Goal: Information Seeking & Learning: Learn about a topic

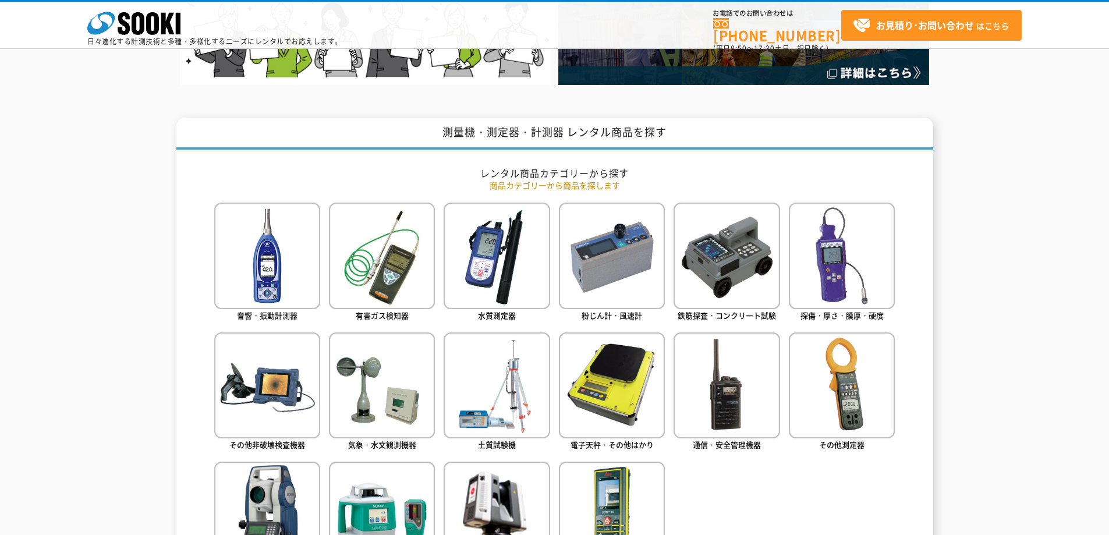
scroll to position [466, 0]
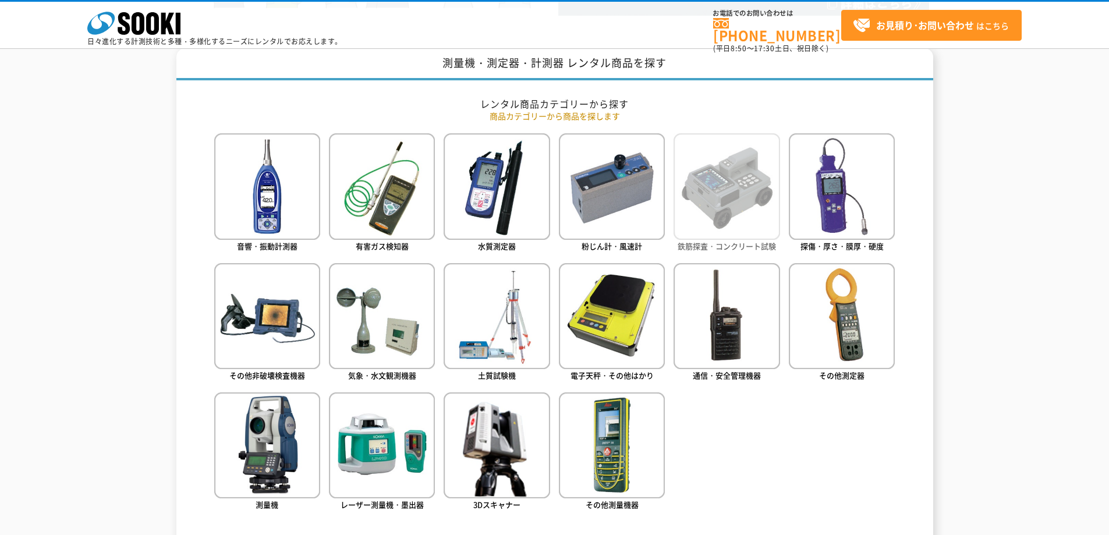
click at [690, 187] on img at bounding box center [727, 186] width 106 height 106
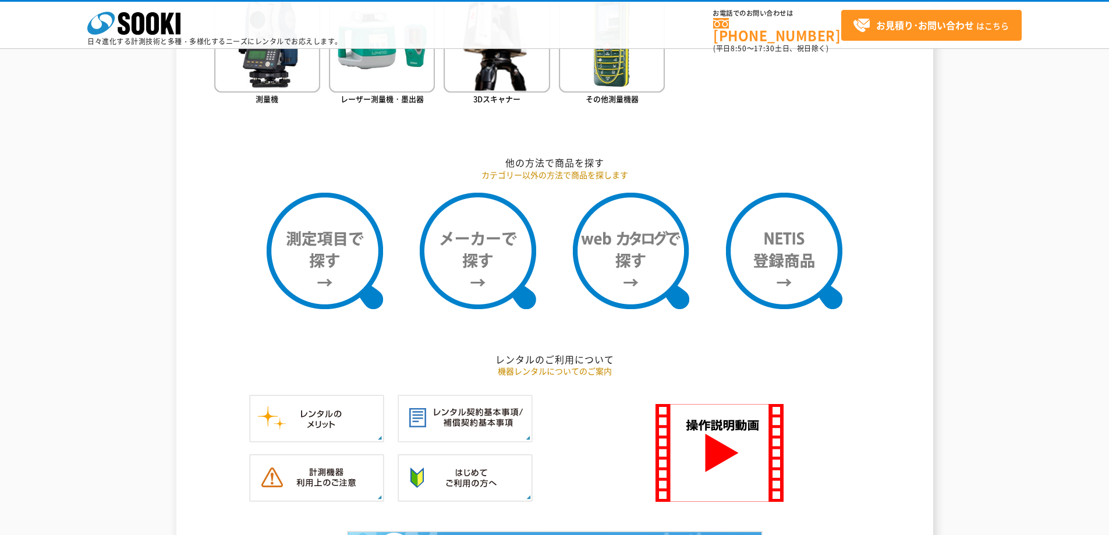
scroll to position [873, 0]
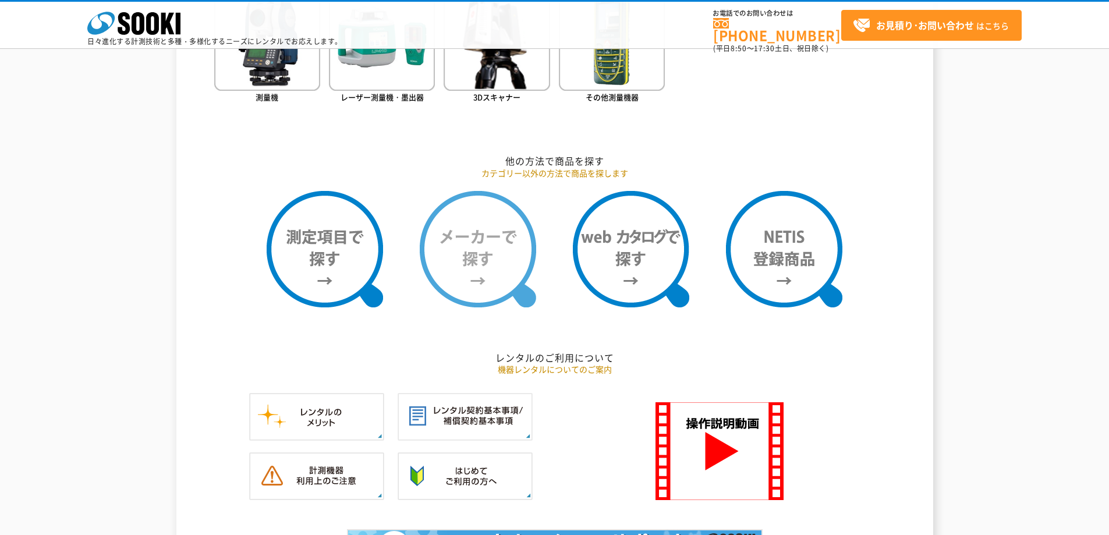
click at [497, 246] on img at bounding box center [478, 249] width 116 height 116
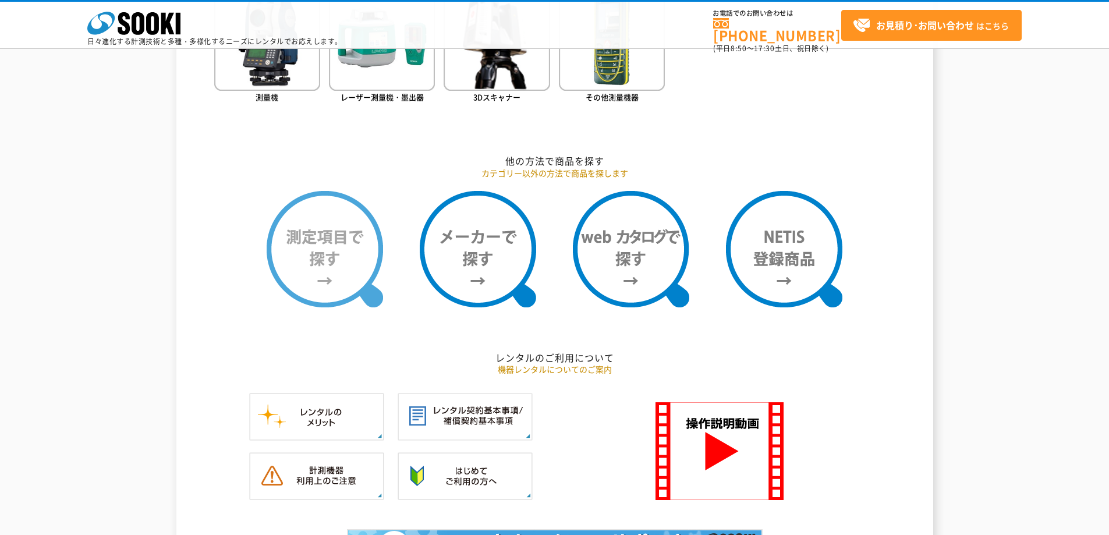
click at [335, 252] on img at bounding box center [325, 249] width 116 height 116
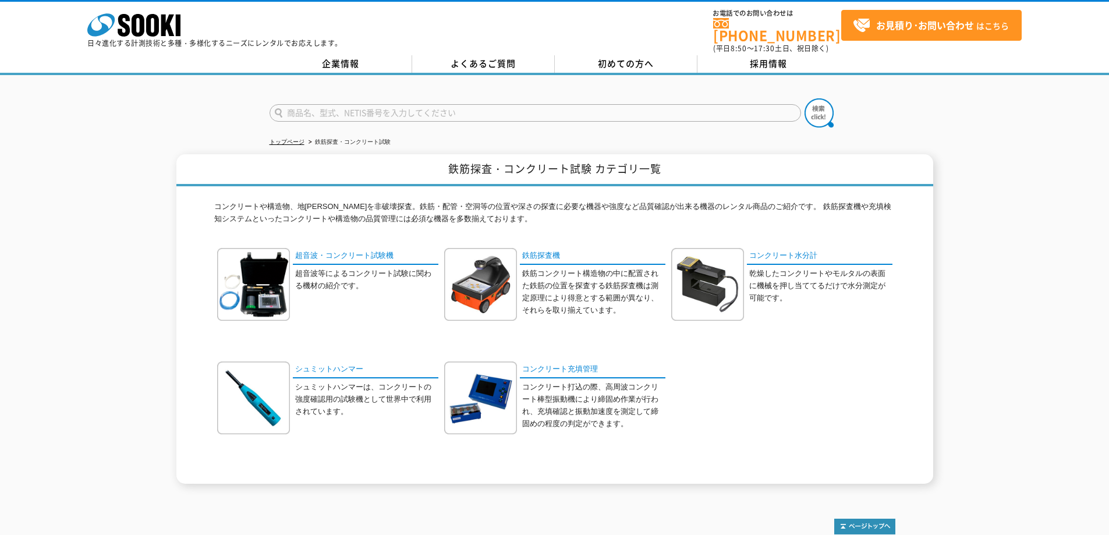
drag, startPoint x: 150, startPoint y: 358, endPoint x: 144, endPoint y: 363, distance: 7.8
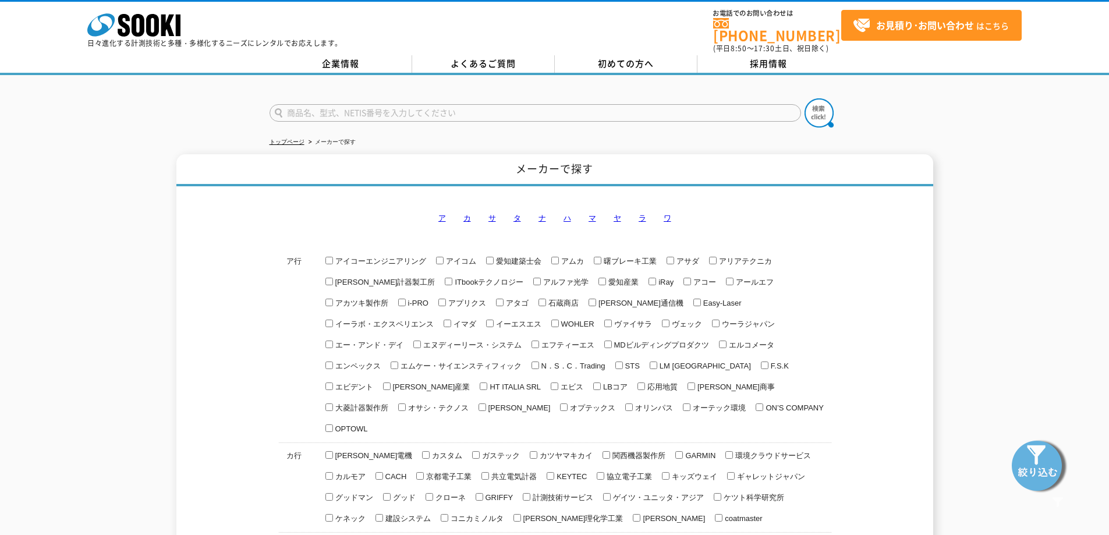
click at [493, 214] on link "サ" at bounding box center [492, 218] width 8 height 9
drag, startPoint x: 572, startPoint y: 176, endPoint x: 568, endPoint y: 169, distance: 8.9
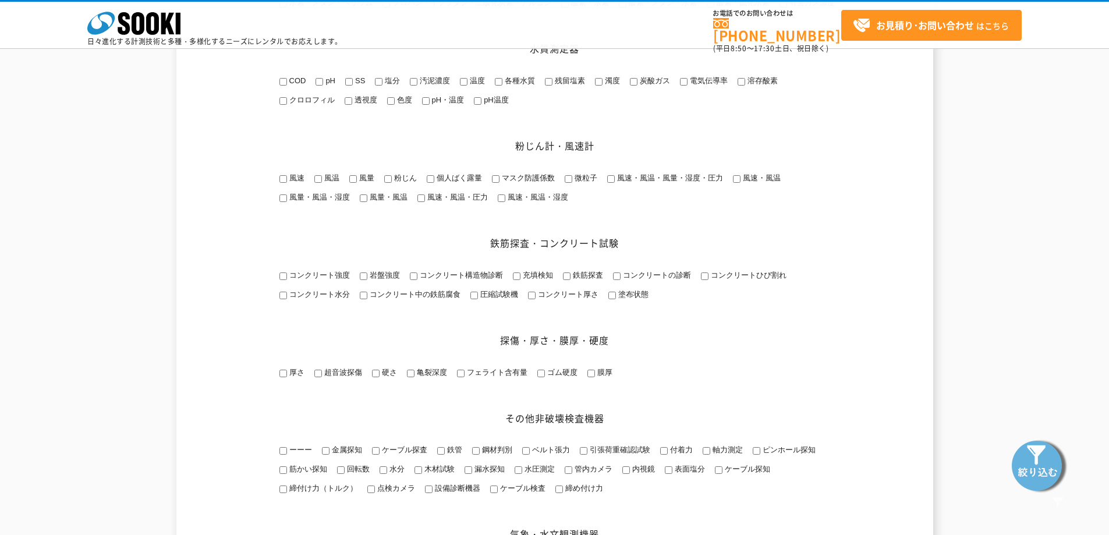
scroll to position [524, 0]
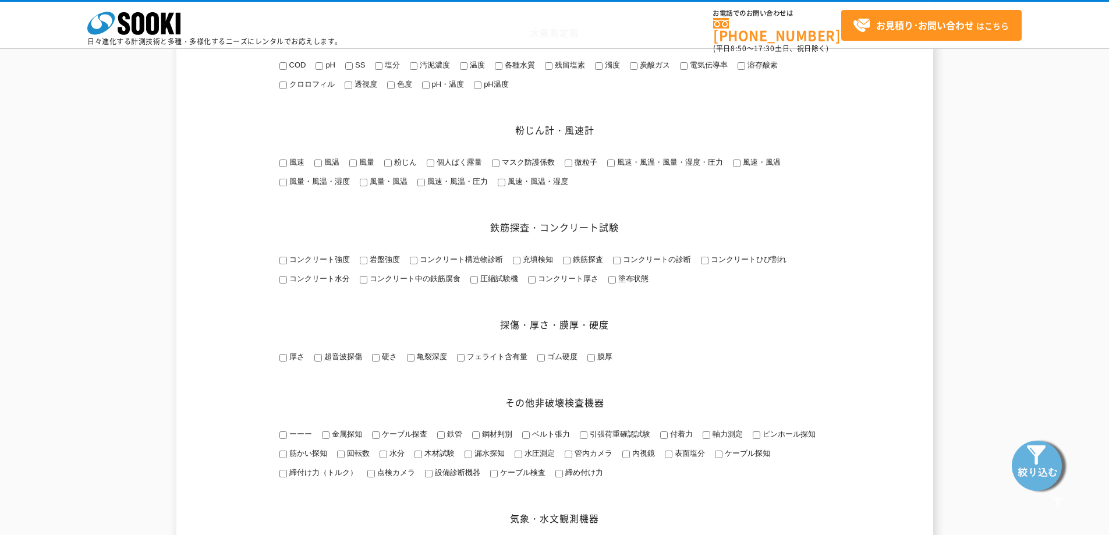
click at [313, 264] on span "コンクリート強度" at bounding box center [318, 259] width 63 height 9
click at [287, 264] on input "コンクリート強度" at bounding box center [283, 261] width 8 height 8
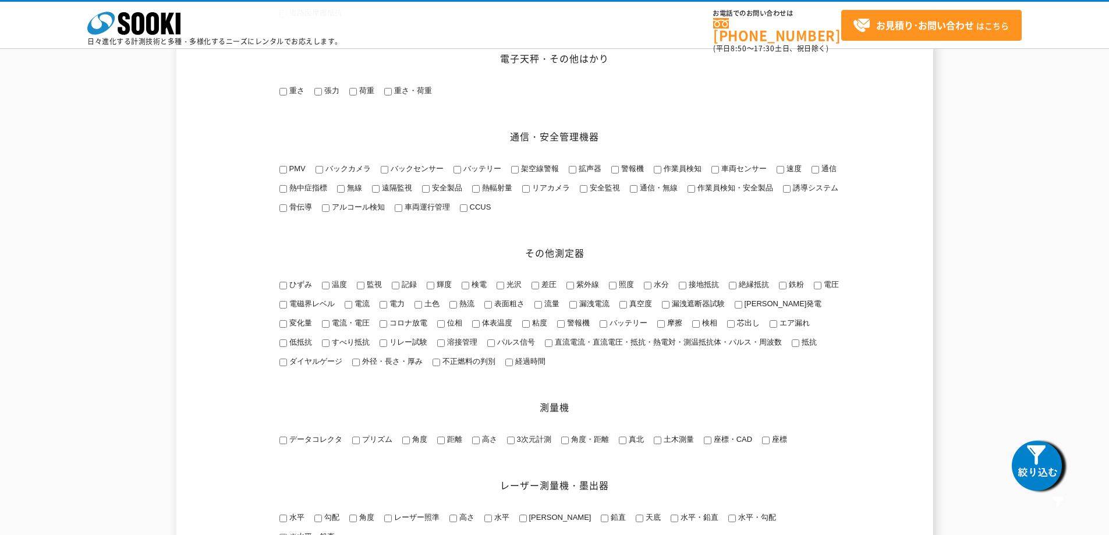
scroll to position [1033, 0]
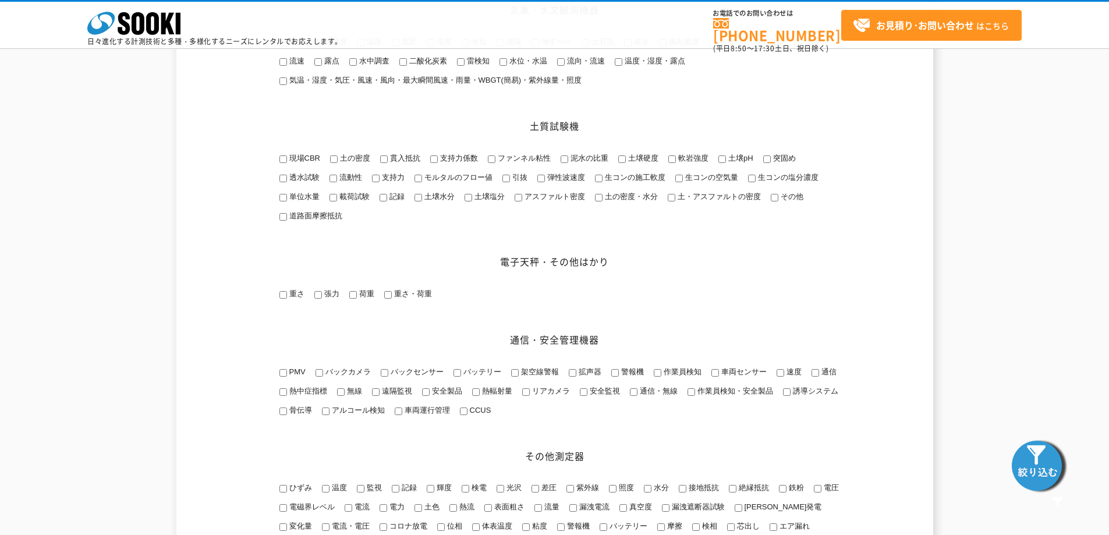
click at [1050, 461] on img at bounding box center [1039, 465] width 58 height 58
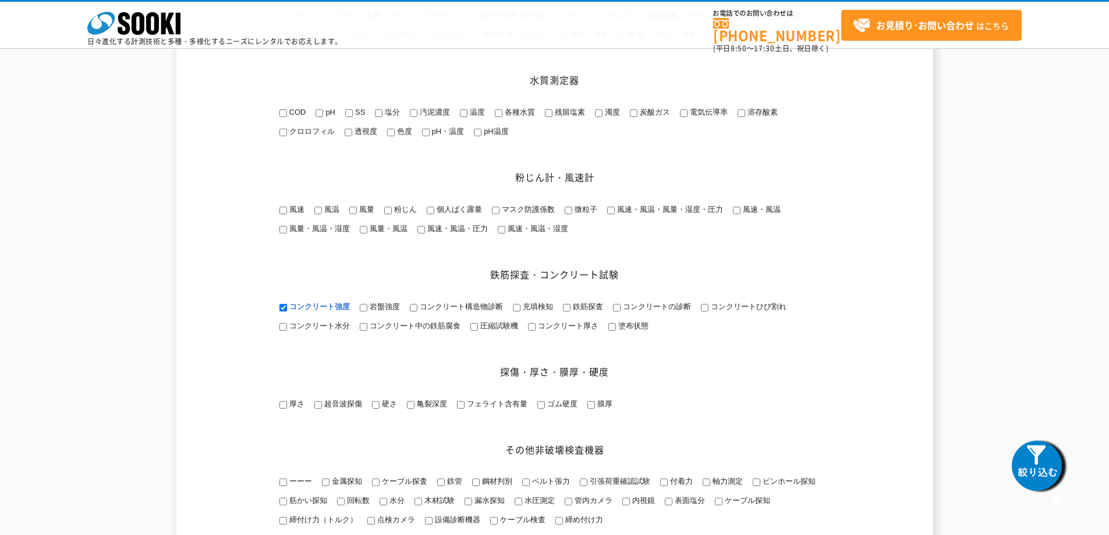
scroll to position [451, 0]
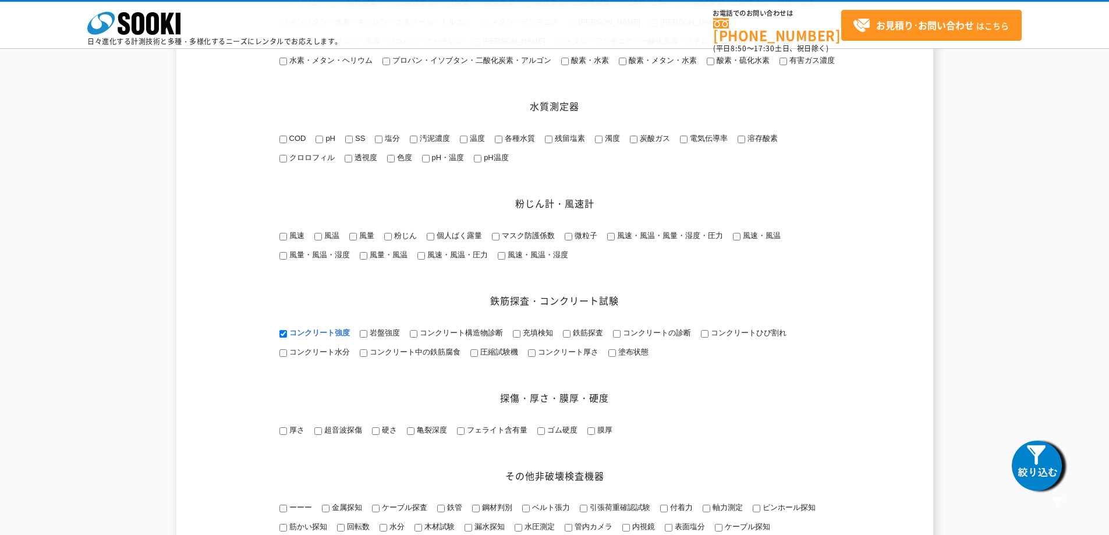
click at [278, 341] on li "コンクリート強度" at bounding box center [314, 333] width 72 height 13
click at [286, 338] on input "コンクリート強度" at bounding box center [283, 334] width 8 height 8
checkbox input "false"
click at [571, 337] on span "鉄筋探査" at bounding box center [587, 332] width 33 height 9
click at [571, 338] on input "鉄筋探査" at bounding box center [567, 334] width 8 height 8
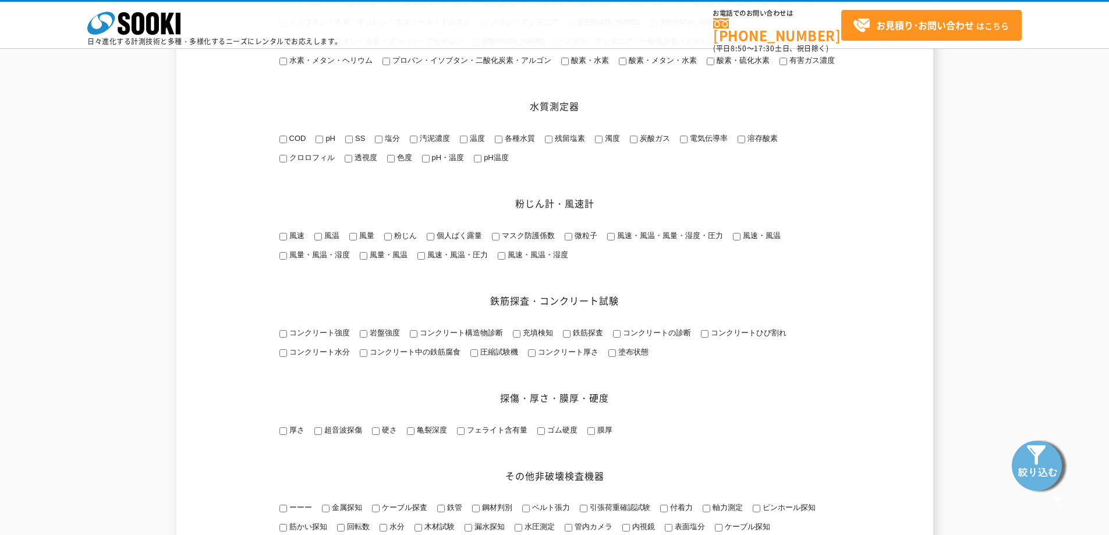
checkbox input "true"
click at [1052, 460] on img at bounding box center [1039, 465] width 58 height 58
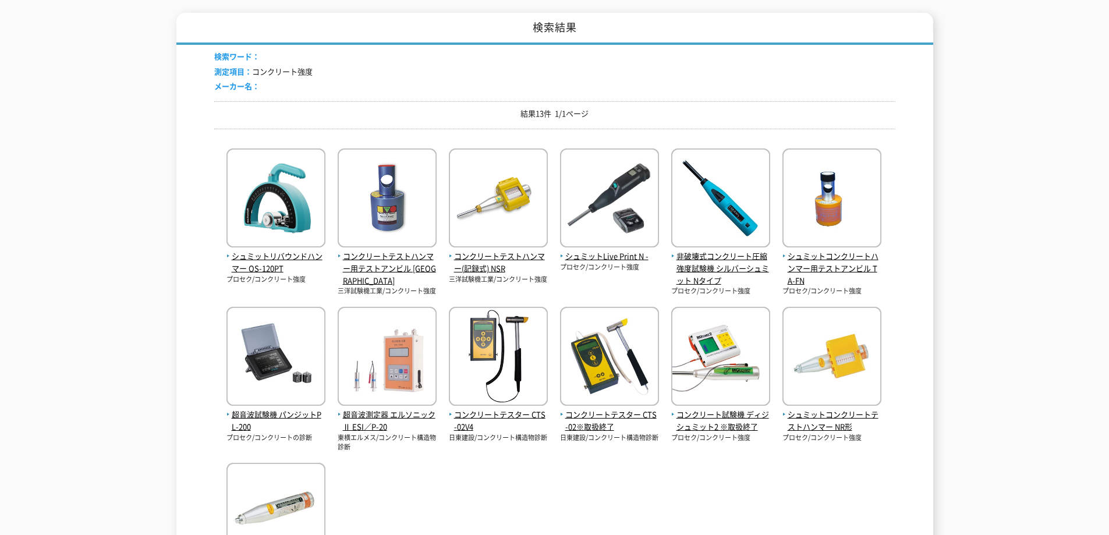
scroll to position [175, 0]
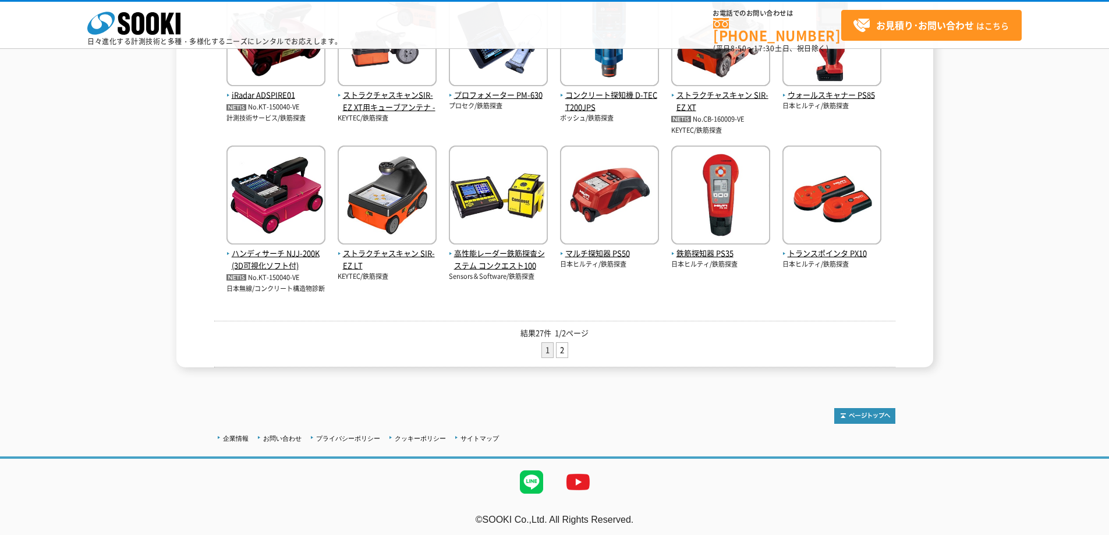
scroll to position [459, 0]
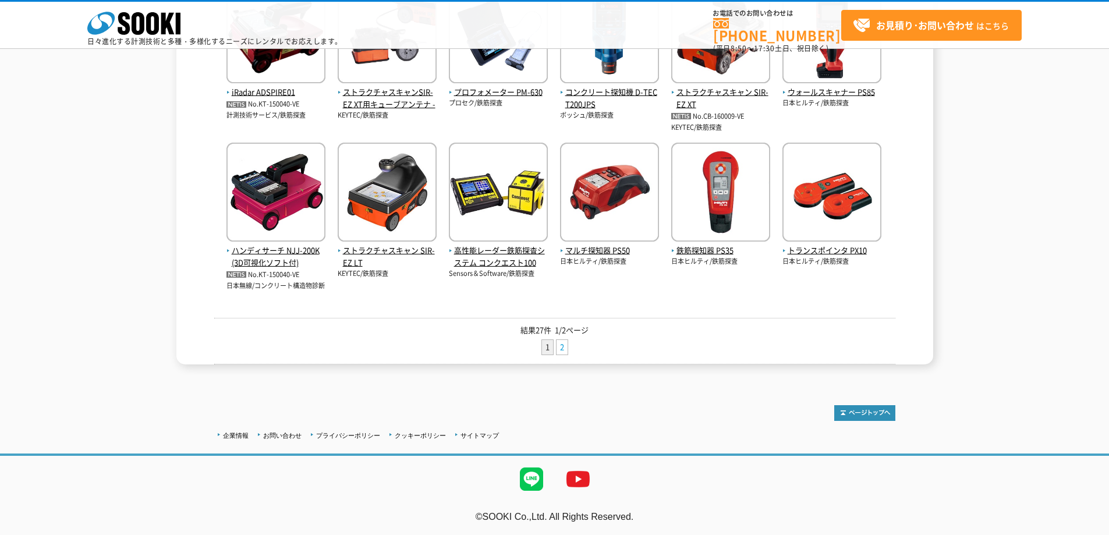
click at [566, 345] on link "2" at bounding box center [562, 347] width 11 height 15
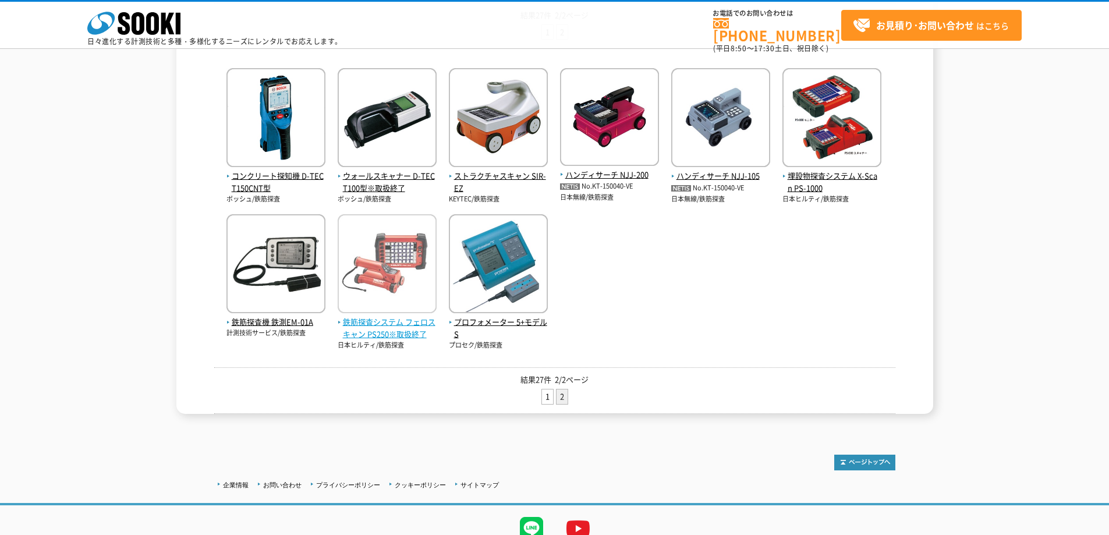
scroll to position [233, 0]
